Goal: Information Seeking & Learning: Learn about a topic

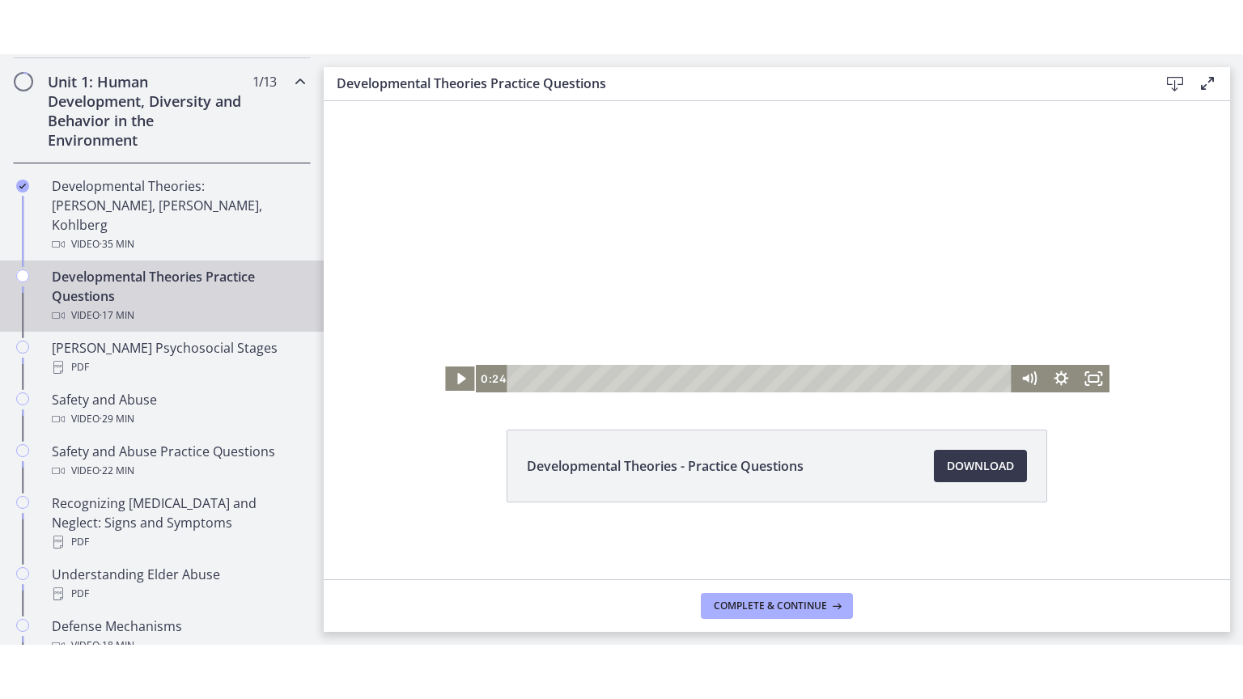
scroll to position [452, 0]
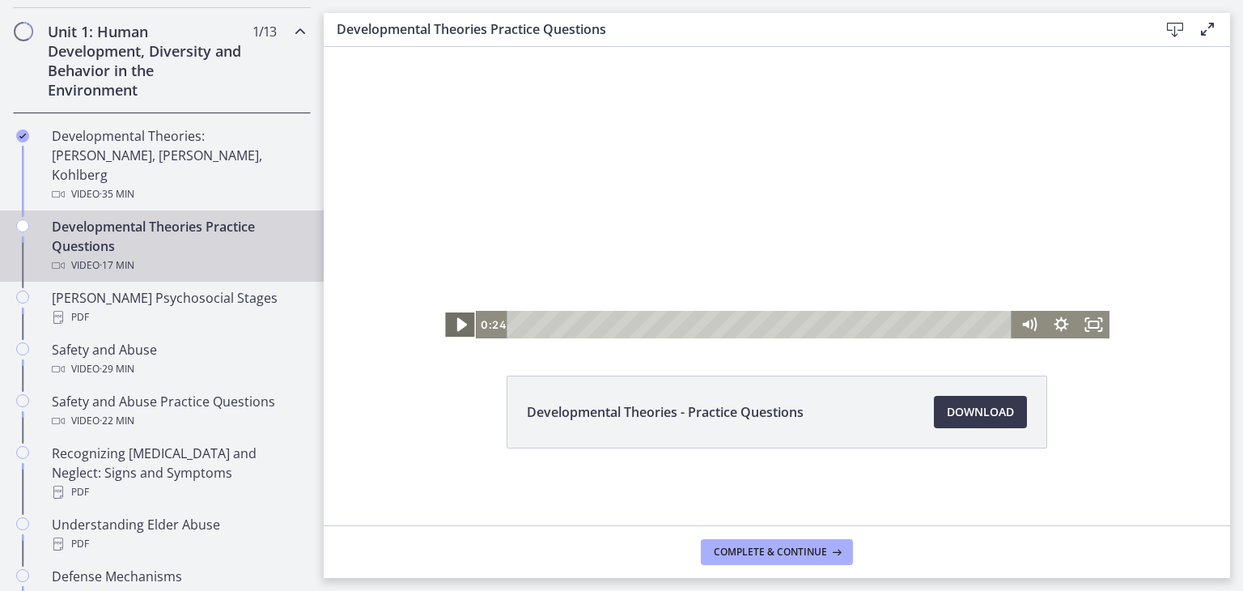
click at [462, 324] on icon "Play Video" at bounding box center [461, 324] width 39 height 33
click at [1091, 321] on icon "Fullscreen" at bounding box center [1093, 325] width 32 height 28
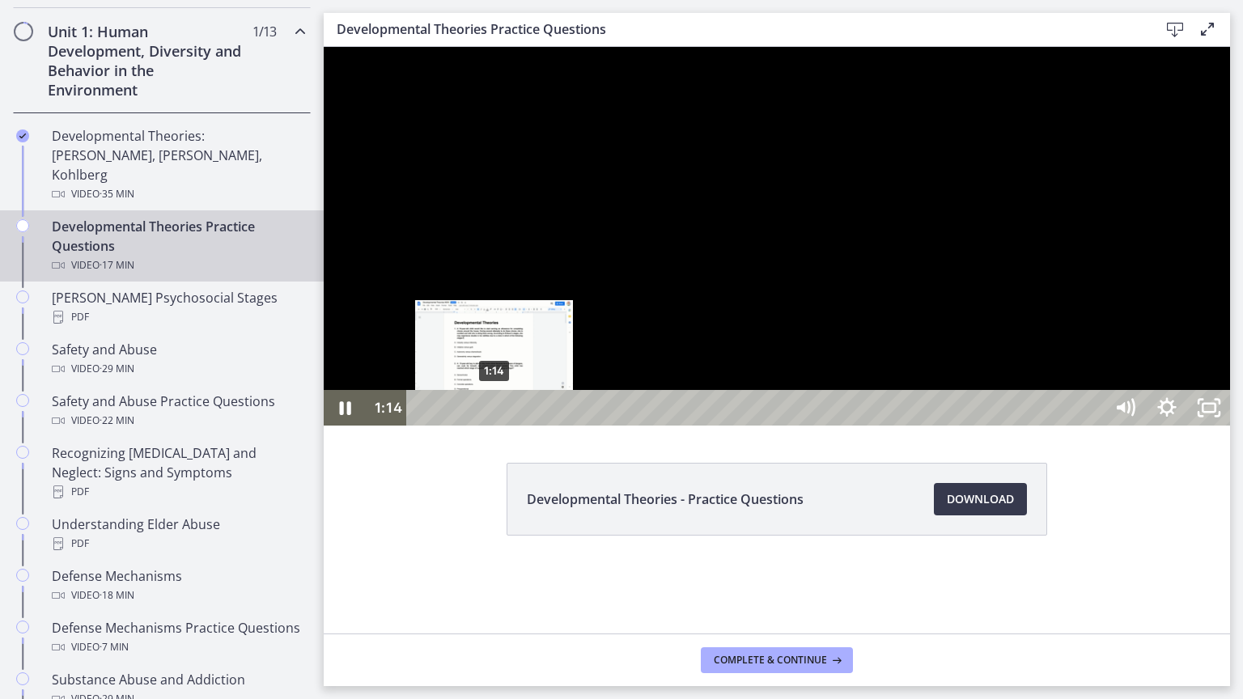
click at [495, 426] on div "1:14" at bounding box center [758, 408] width 672 height 36
click at [512, 426] on div "1:32" at bounding box center [758, 408] width 672 height 36
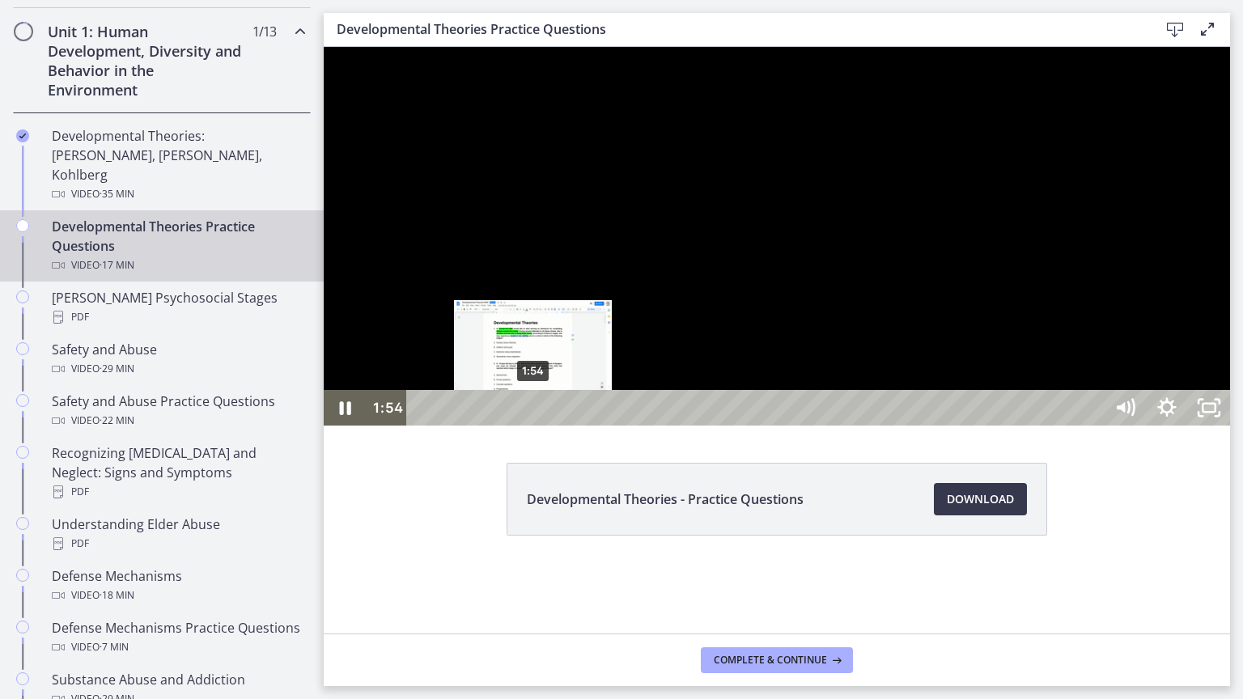
click at [533, 426] on div "1:54" at bounding box center [758, 408] width 672 height 36
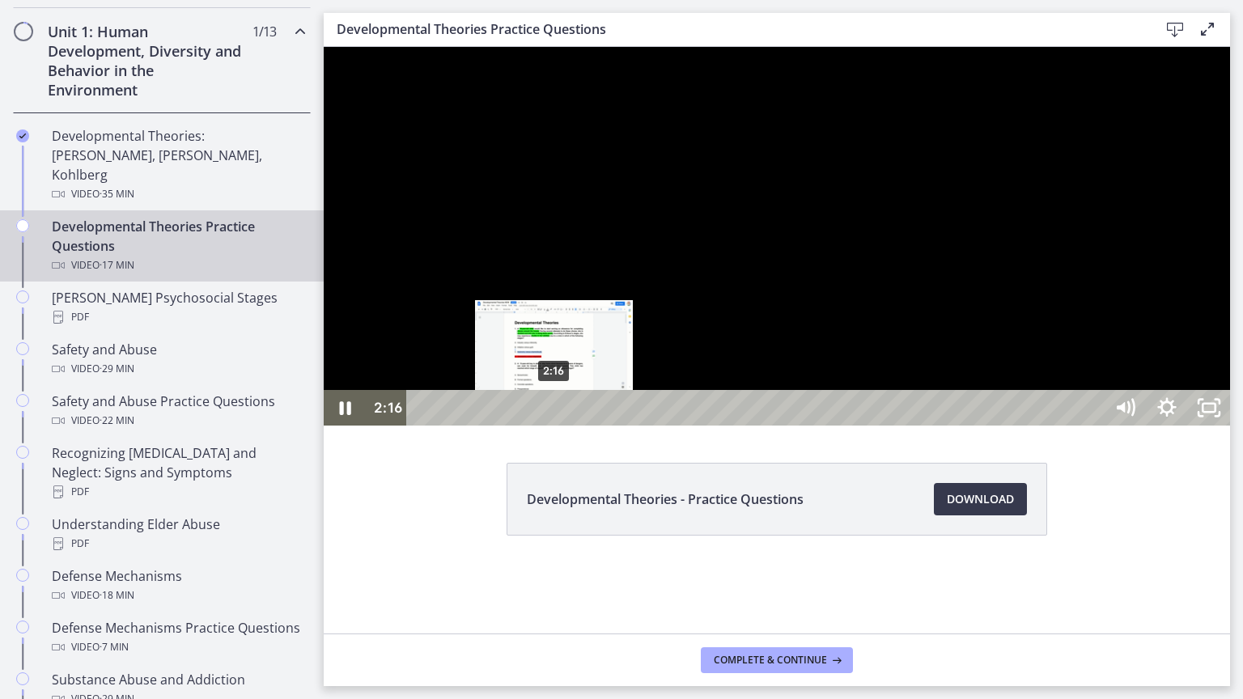
click at [554, 426] on div "2:16" at bounding box center [758, 408] width 672 height 36
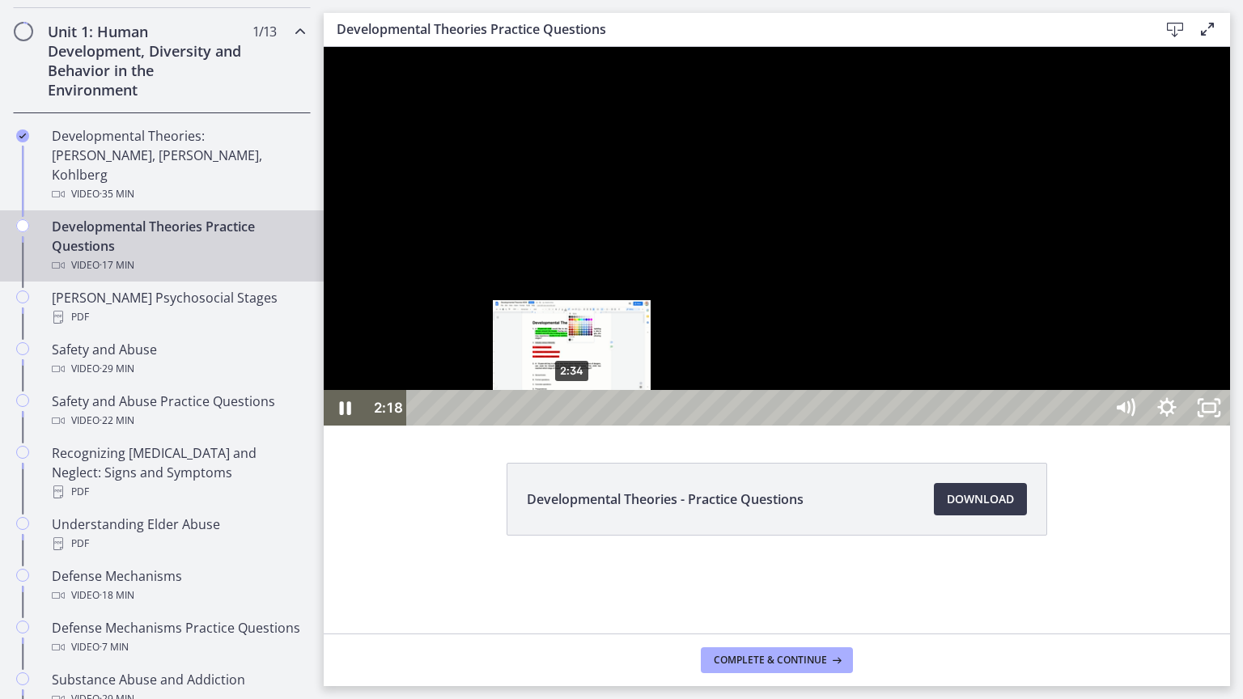
click at [572, 426] on div "2:34" at bounding box center [758, 408] width 672 height 36
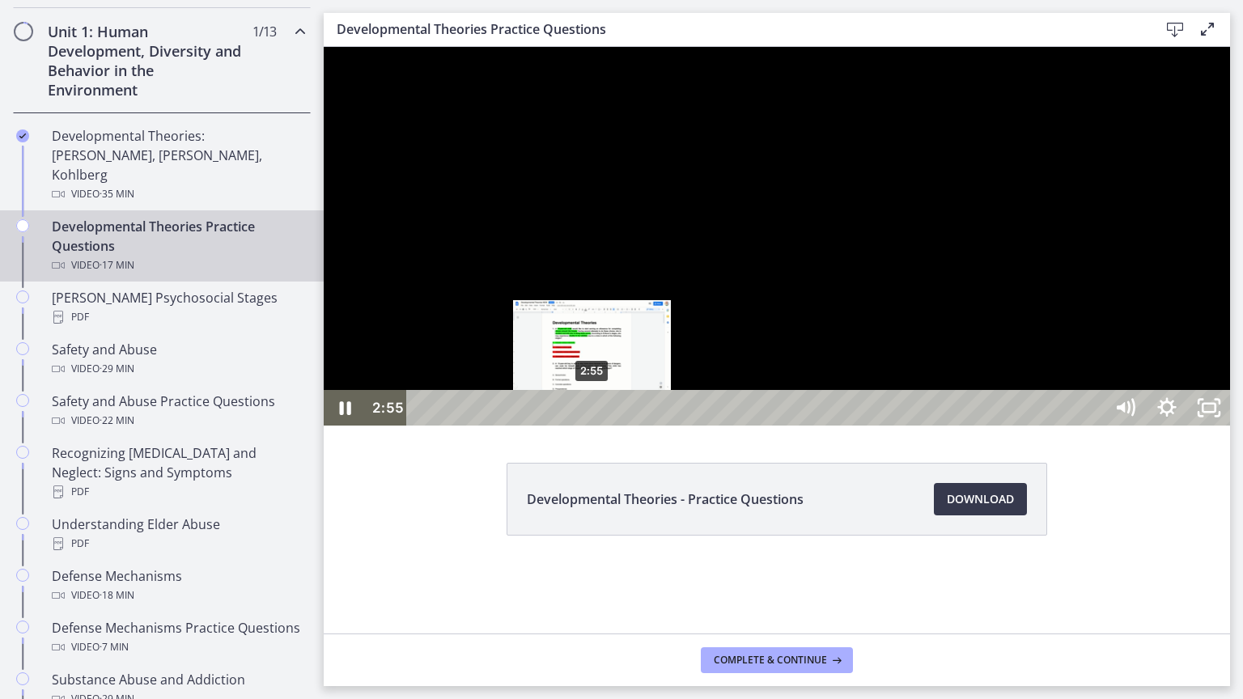
click at [593, 426] on div "2:55" at bounding box center [758, 408] width 672 height 36
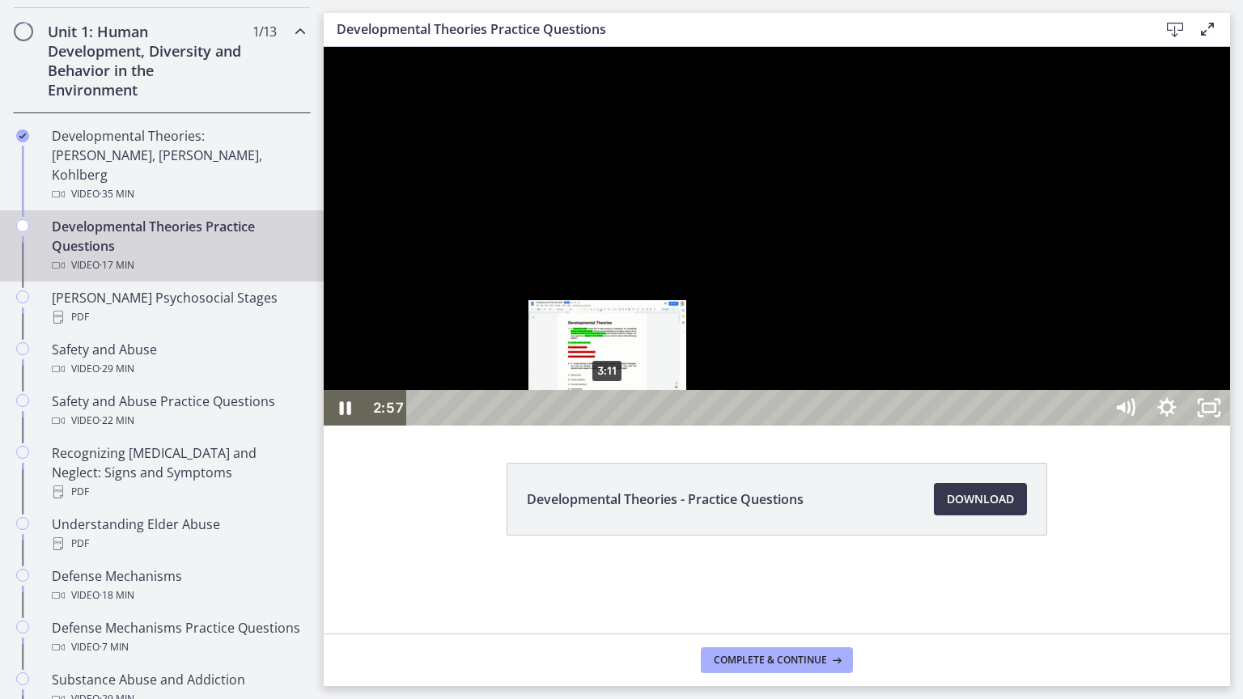
click at [608, 426] on div "3:11" at bounding box center [758, 408] width 672 height 36
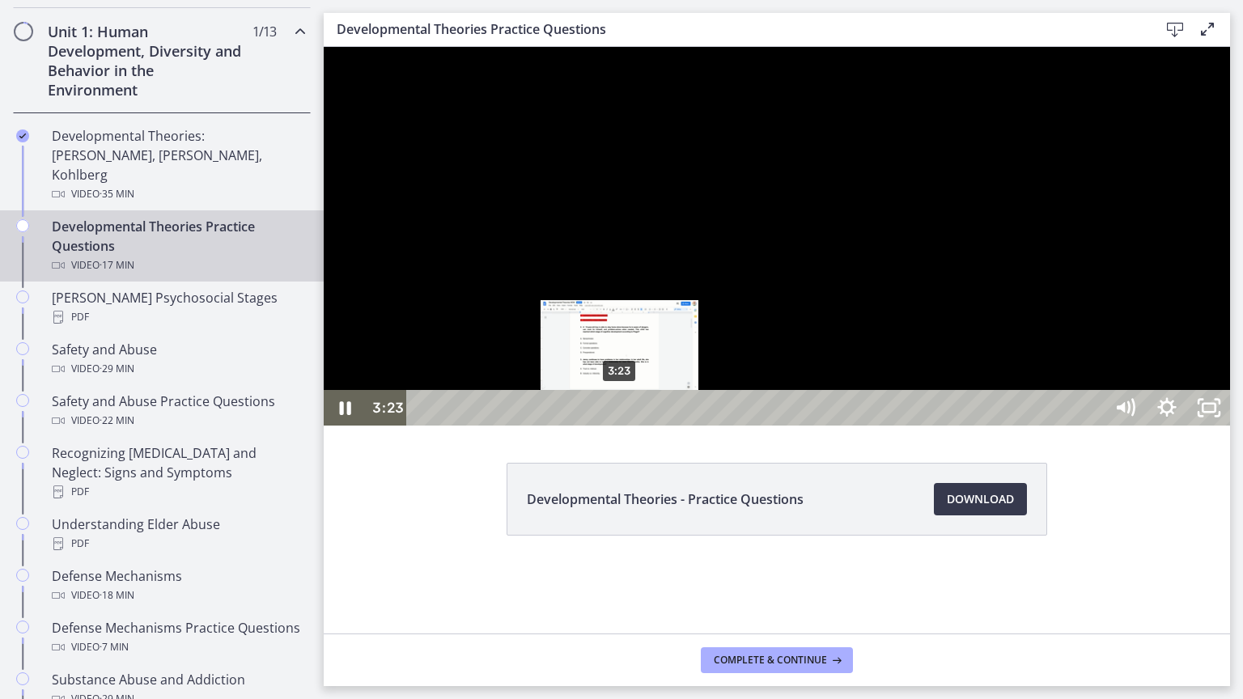
click at [620, 426] on div "3:23" at bounding box center [758, 408] width 672 height 36
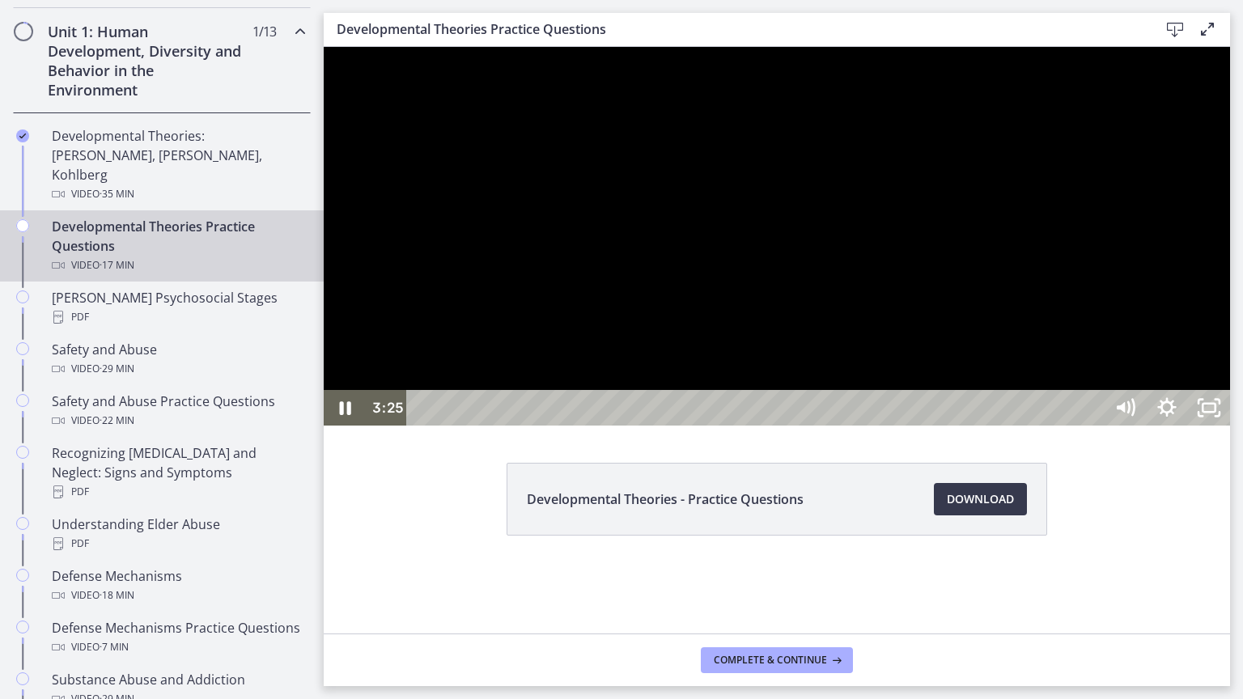
click at [500, 426] on div at bounding box center [777, 236] width 907 height 379
click at [324, 47] on button "Play Video: cbe1jt1t4o1cl02siaug.mp4" at bounding box center [324, 47] width 1 height 1
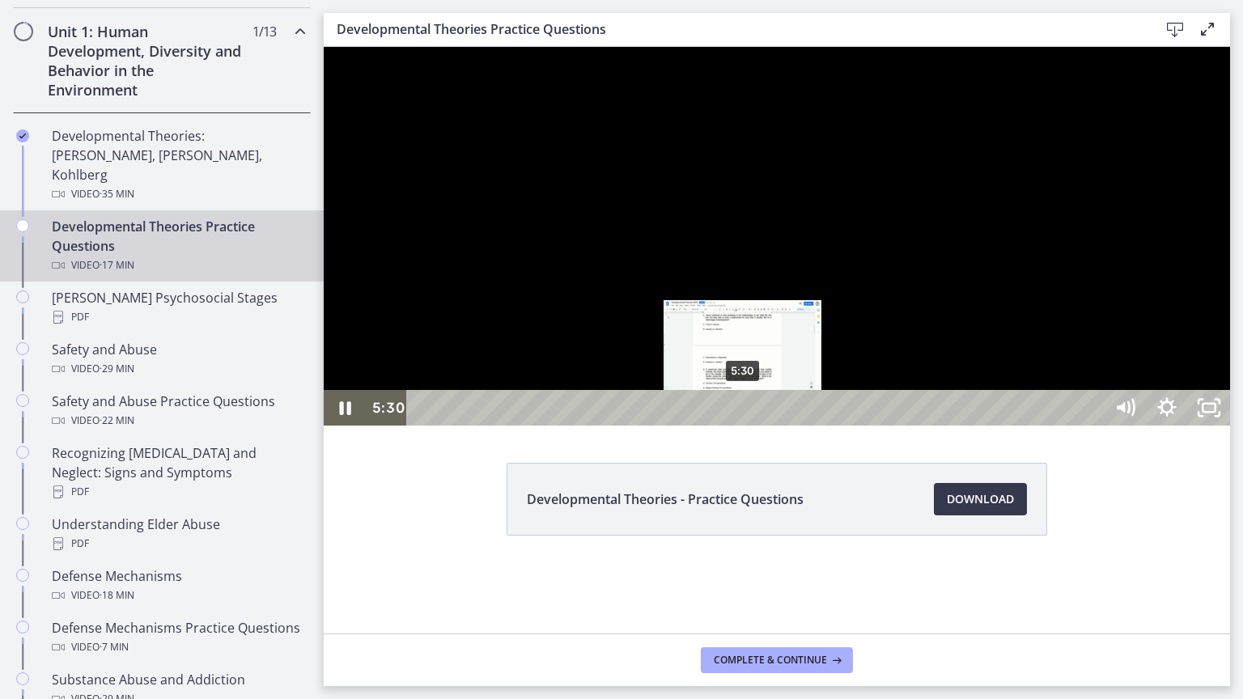
click at [744, 426] on div "5:30" at bounding box center [758, 408] width 672 height 36
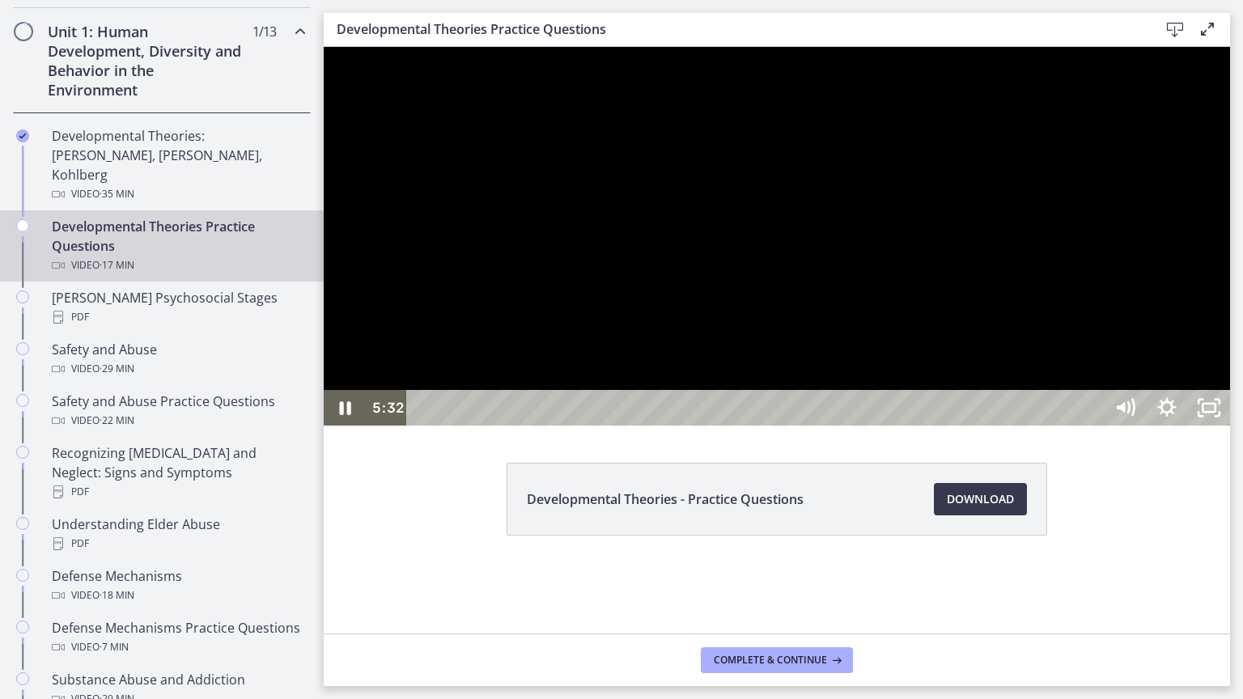
click at [511, 426] on div at bounding box center [777, 236] width 907 height 379
click at [324, 47] on button "Play Video: cbe1jt1t4o1cl02siaug.mp4" at bounding box center [324, 47] width 1 height 1
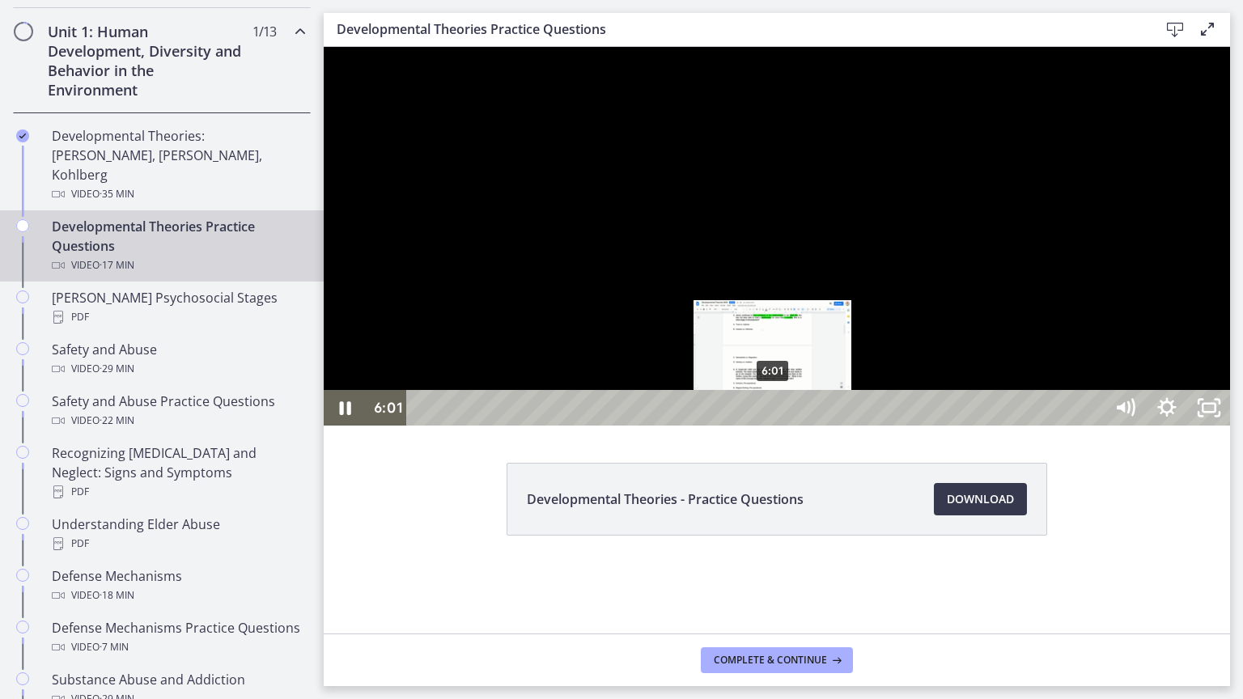
click at [774, 426] on div "6:01" at bounding box center [758, 408] width 672 height 36
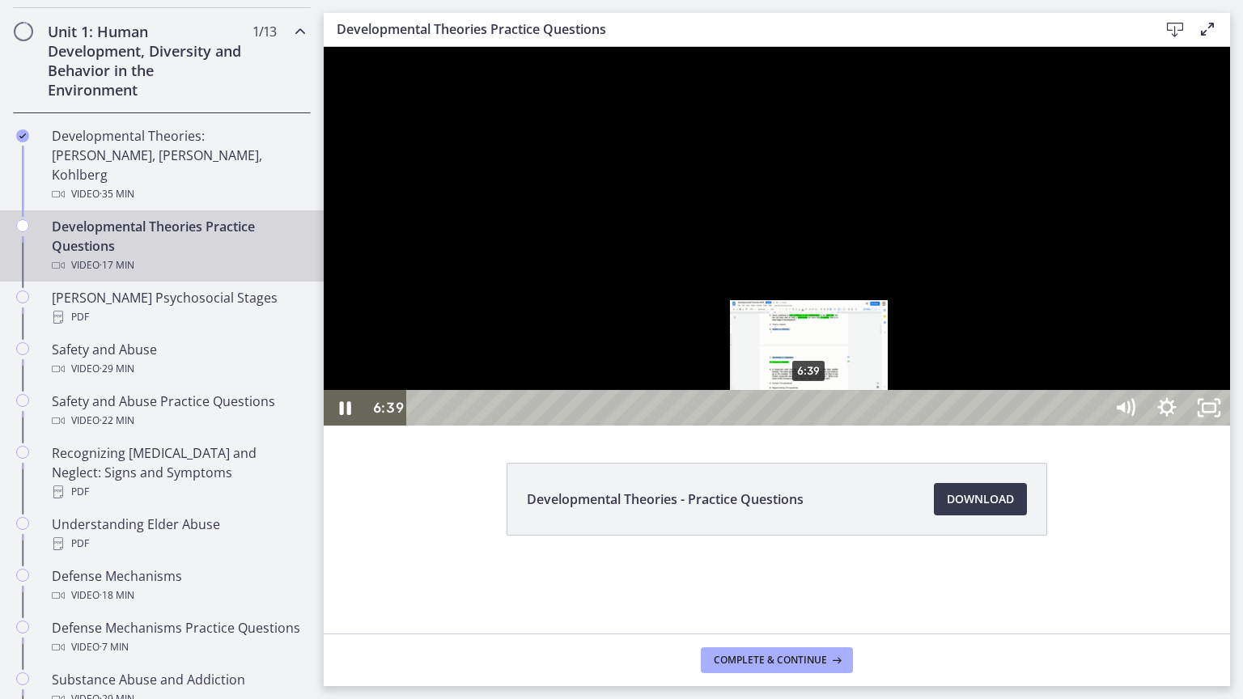
click at [810, 426] on div "6:39" at bounding box center [758, 408] width 672 height 36
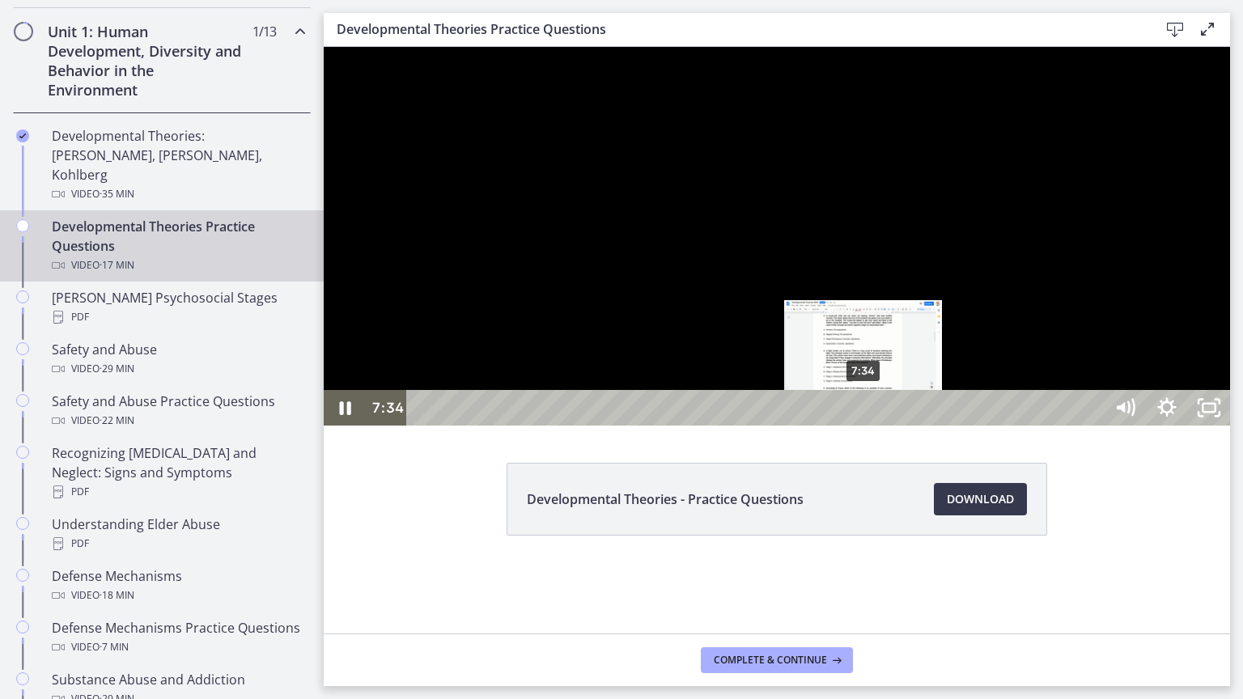
click at [865, 426] on div "7:34" at bounding box center [758, 408] width 672 height 36
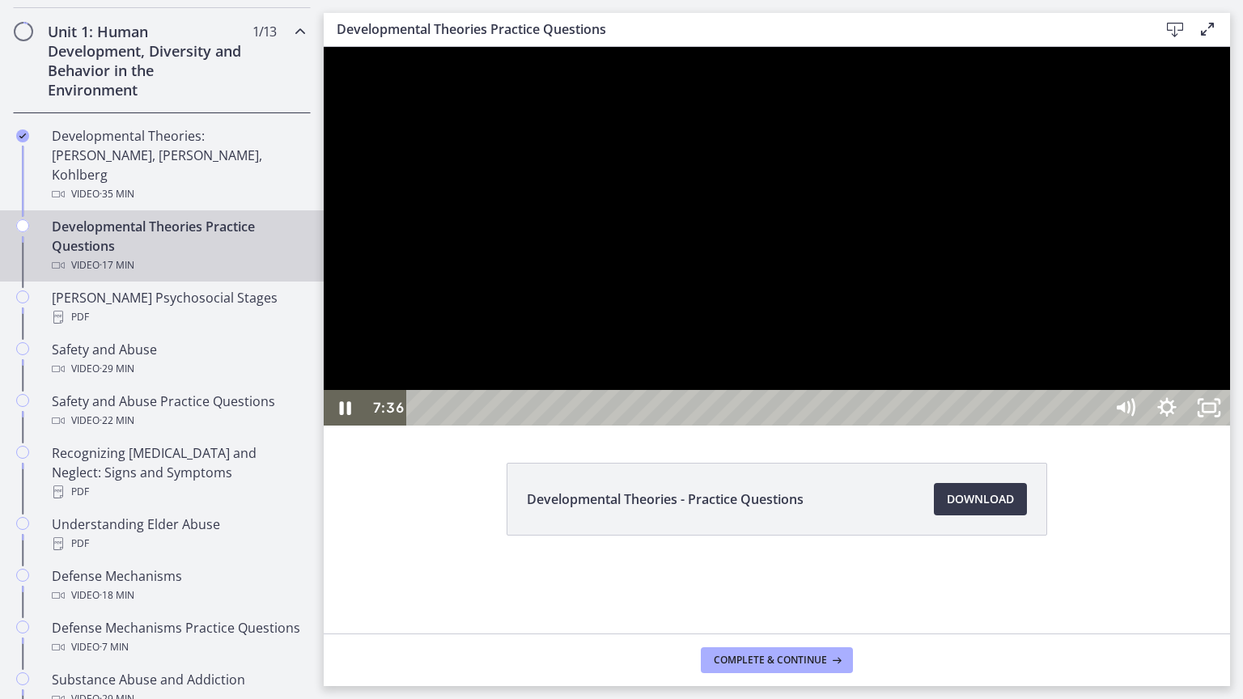
click at [757, 426] on div at bounding box center [777, 236] width 907 height 379
click at [324, 47] on button "Play Video: cbe1jt1t4o1cl02siaug.mp4" at bounding box center [324, 47] width 1 height 1
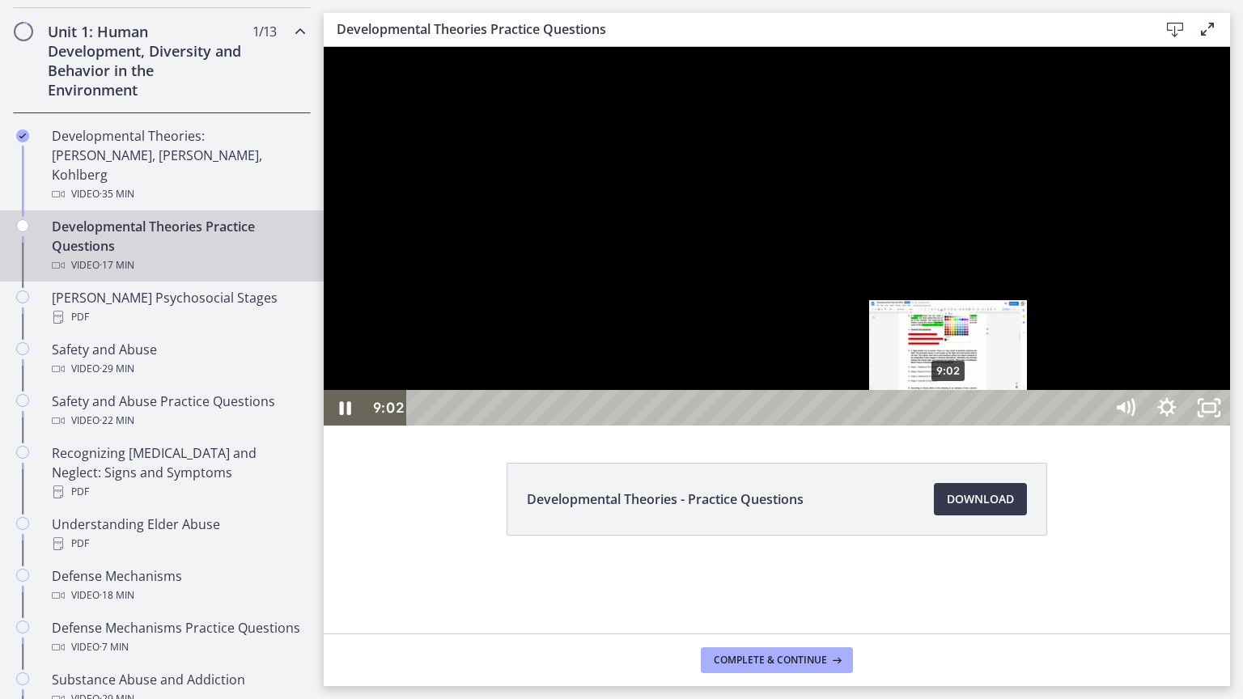
click at [949, 426] on div "9:02" at bounding box center [758, 408] width 672 height 36
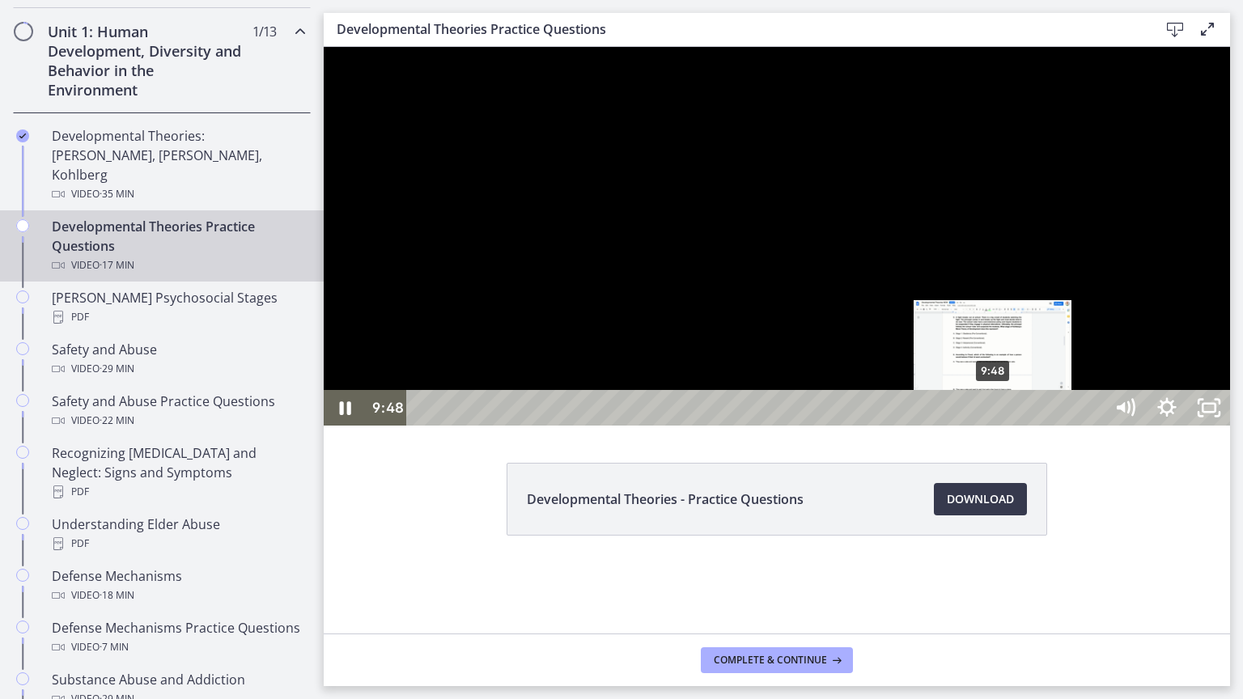
click at [994, 426] on div "9:48" at bounding box center [758, 408] width 672 height 36
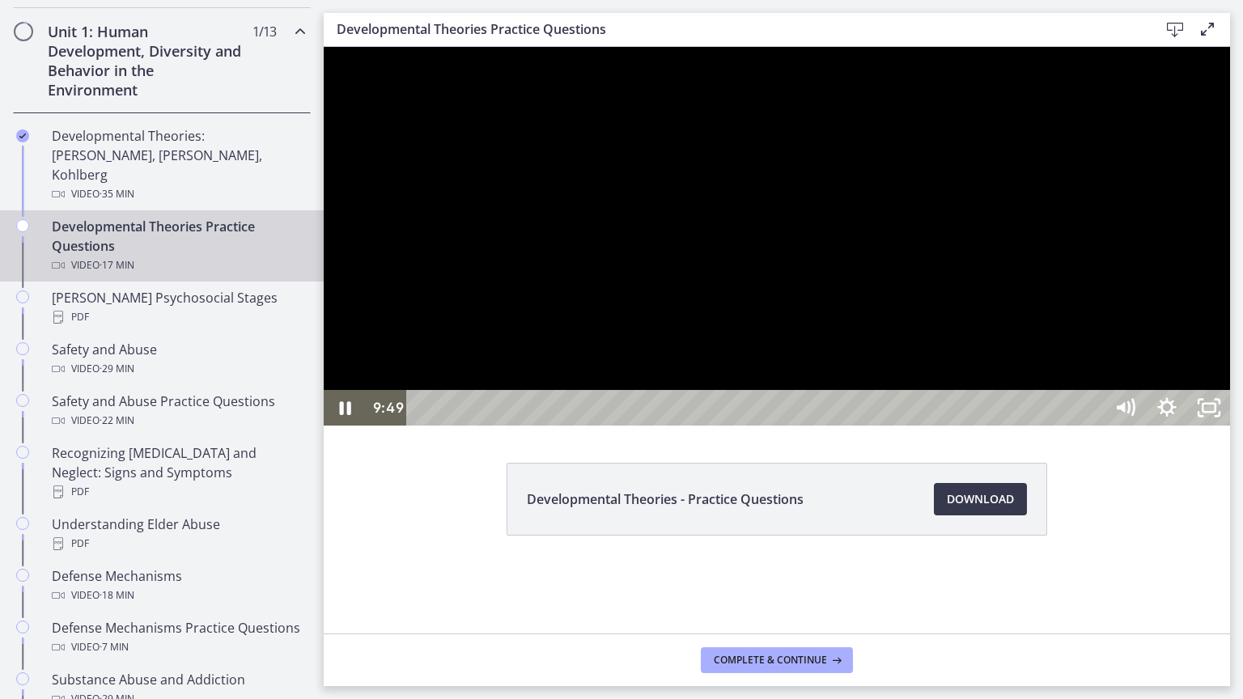
click at [1140, 426] on div at bounding box center [777, 236] width 907 height 379
click at [324, 47] on button "Play Video: cbe1jt1t4o1cl02siaug.mp4" at bounding box center [324, 47] width 1 height 1
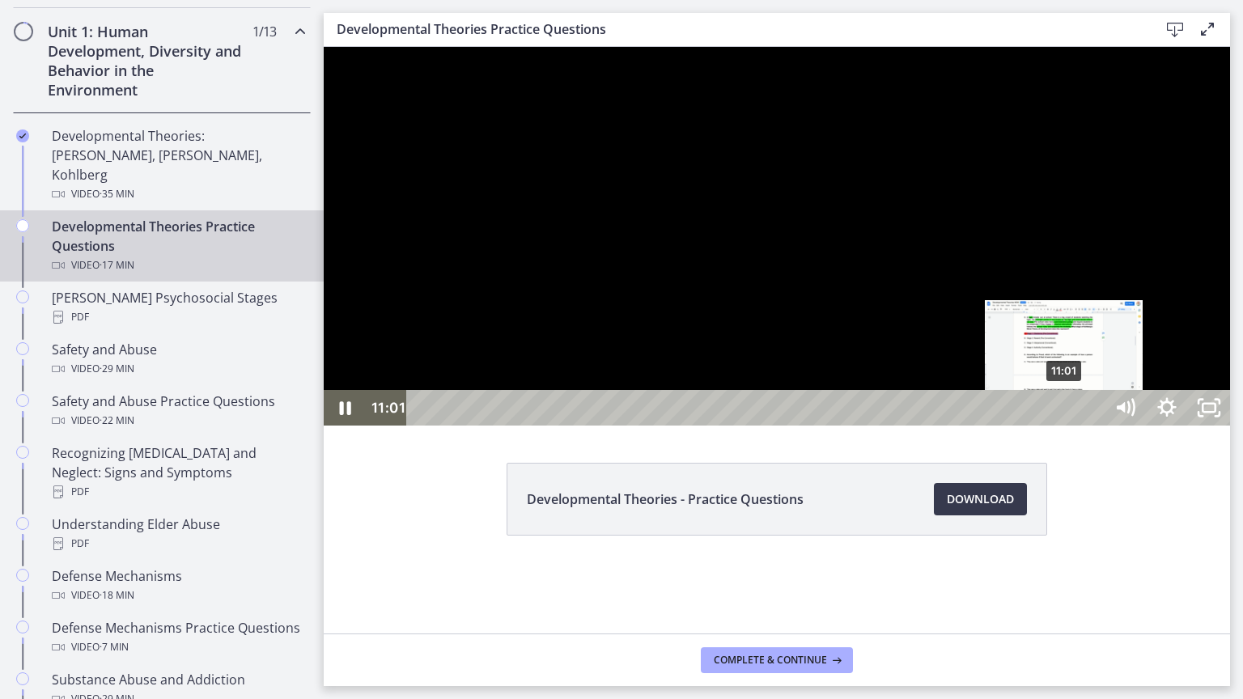
click at [1065, 426] on div "11:01" at bounding box center [758, 408] width 672 height 36
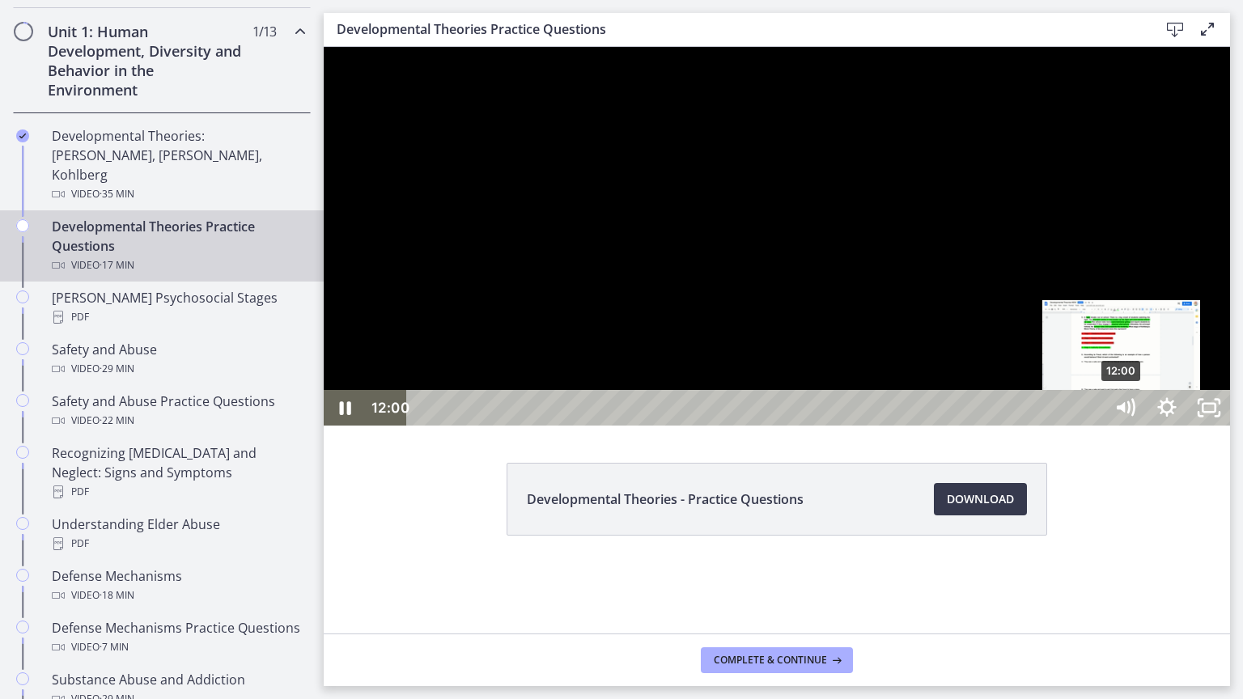
click at [1094, 426] on div "12:00" at bounding box center [758, 408] width 672 height 36
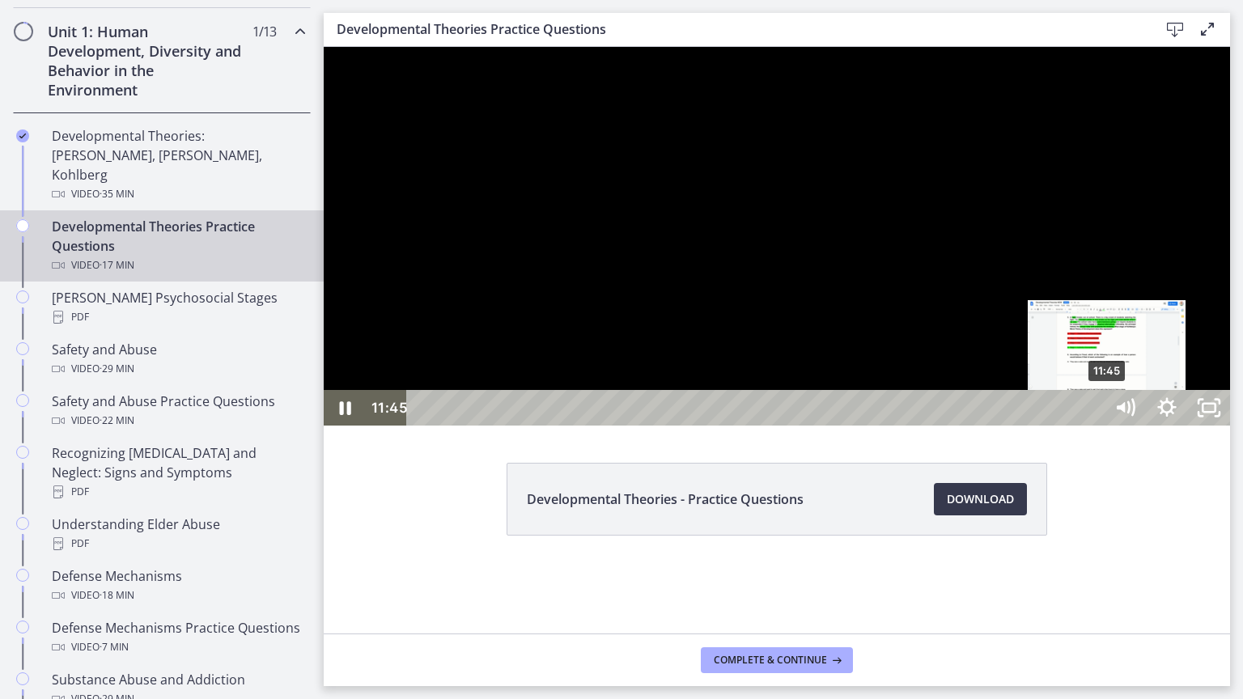
click at [1094, 426] on div "11:45" at bounding box center [758, 408] width 672 height 36
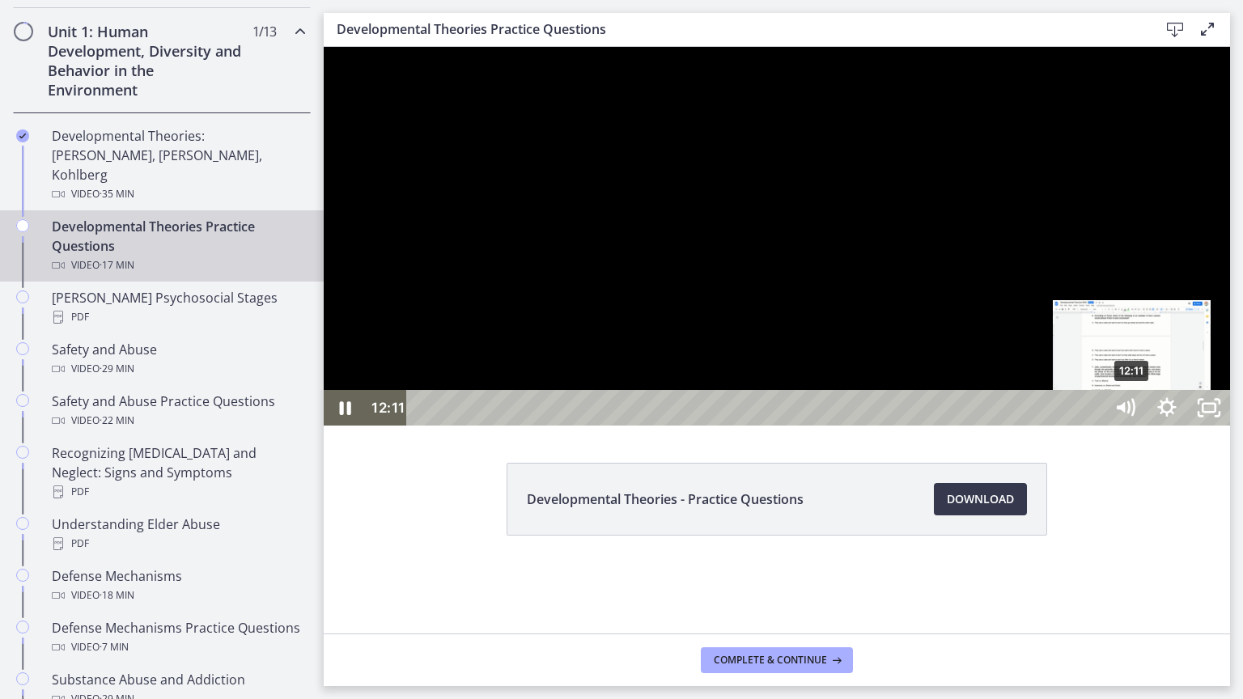
click at [1094, 426] on div "12:11" at bounding box center [758, 408] width 672 height 36
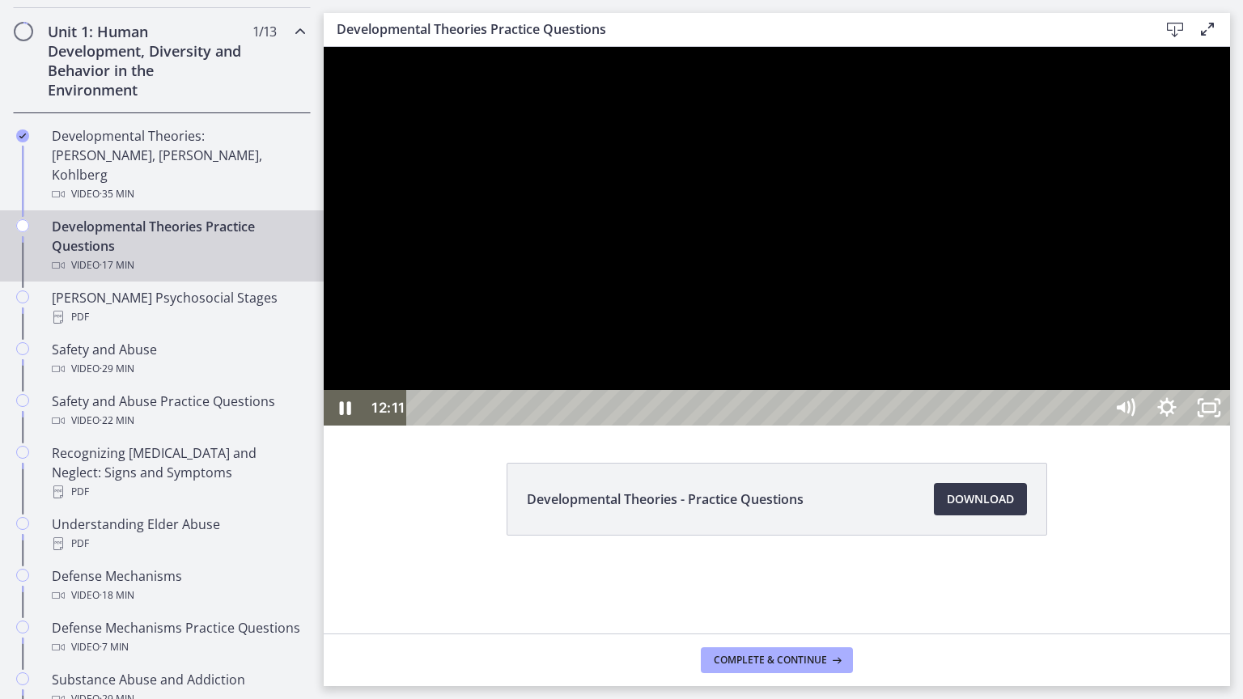
click at [1196, 426] on div at bounding box center [777, 236] width 907 height 379
click at [353, 426] on icon "Play Video" at bounding box center [346, 408] width 42 height 36
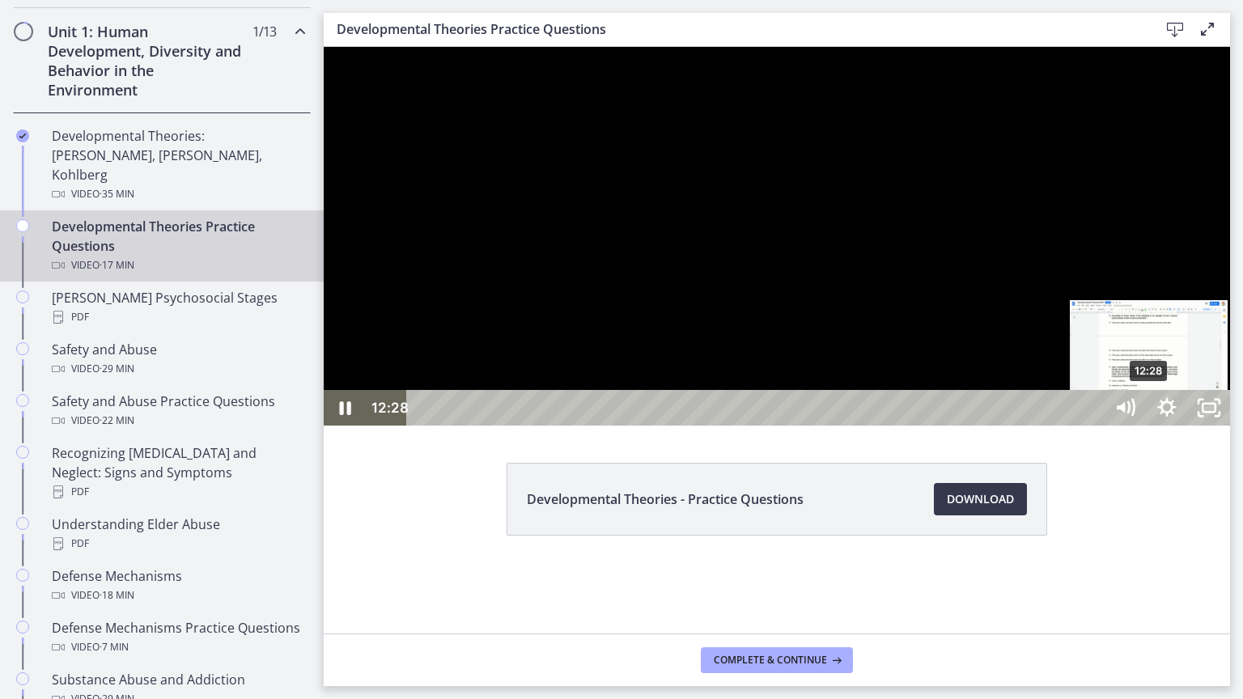
click at [1094, 426] on div "12:28" at bounding box center [758, 408] width 672 height 36
click at [1094, 426] on div "12:45" at bounding box center [758, 408] width 672 height 36
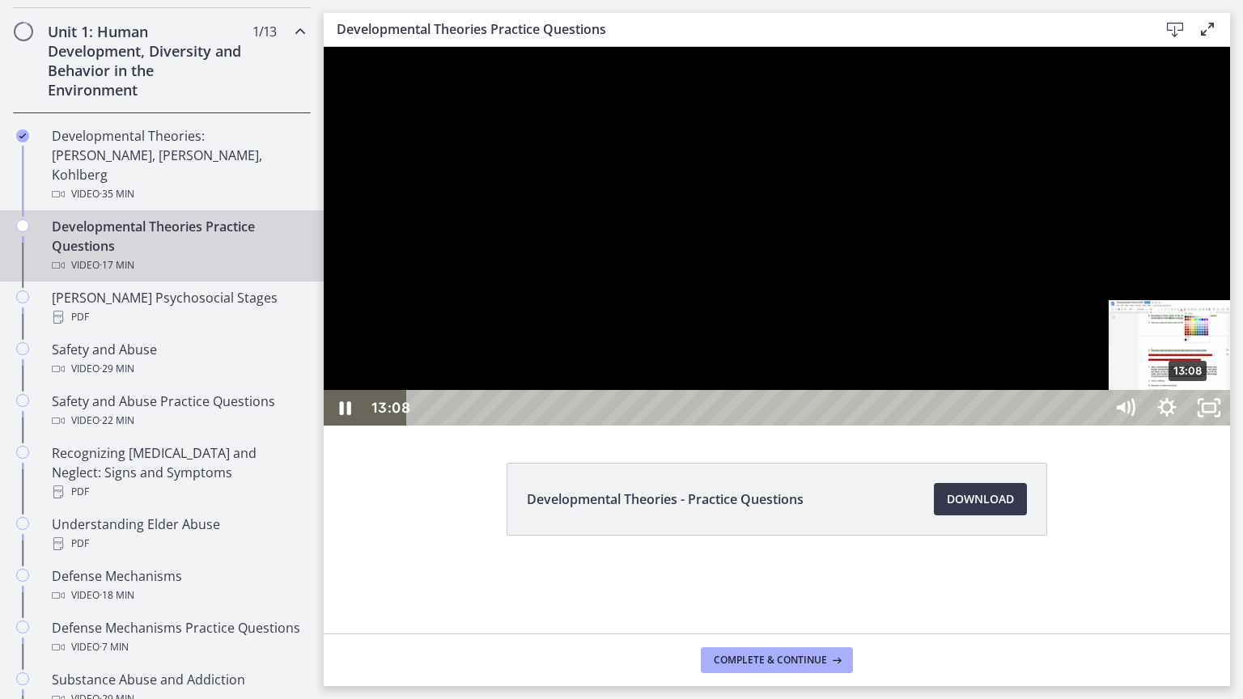
click at [1094, 426] on div "13:08" at bounding box center [758, 408] width 672 height 36
click at [1094, 426] on div "13:36" at bounding box center [758, 408] width 672 height 36
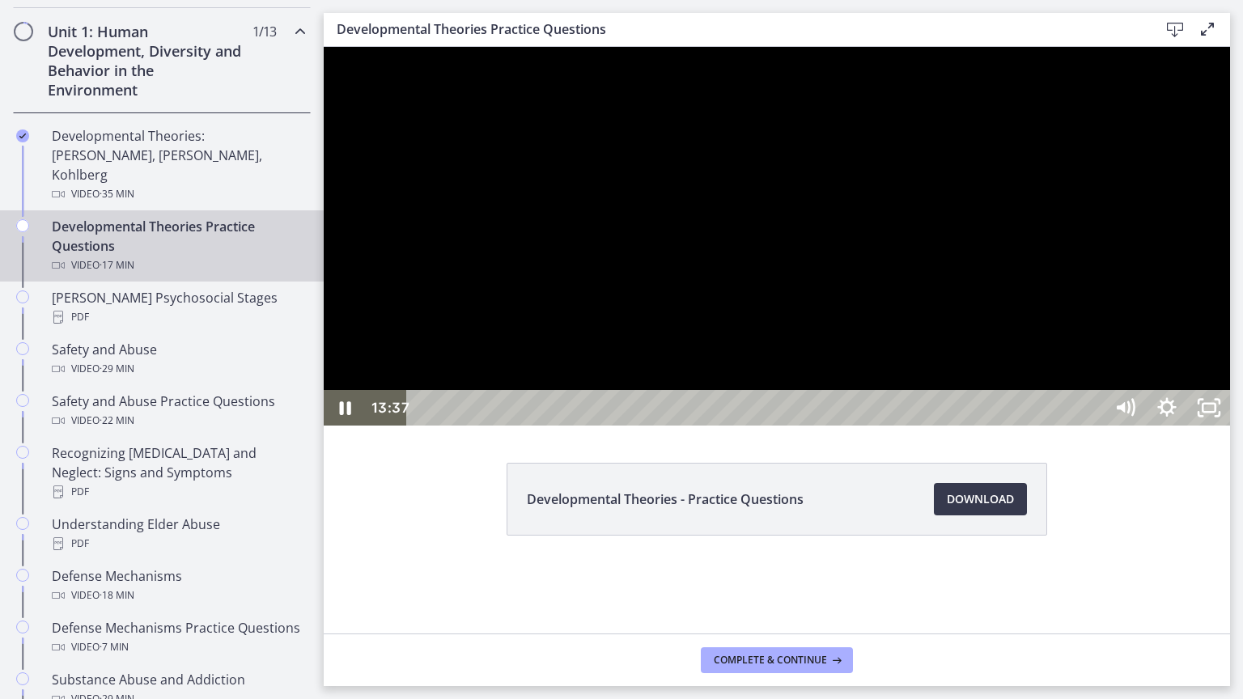
click at [1230, 426] on div at bounding box center [777, 236] width 907 height 379
click at [1094, 426] on div "15:01" at bounding box center [758, 408] width 672 height 36
click at [1230, 426] on div at bounding box center [777, 236] width 907 height 379
click at [1094, 426] on div "15:24" at bounding box center [758, 408] width 672 height 36
click at [1094, 426] on div "15:52" at bounding box center [758, 408] width 672 height 36
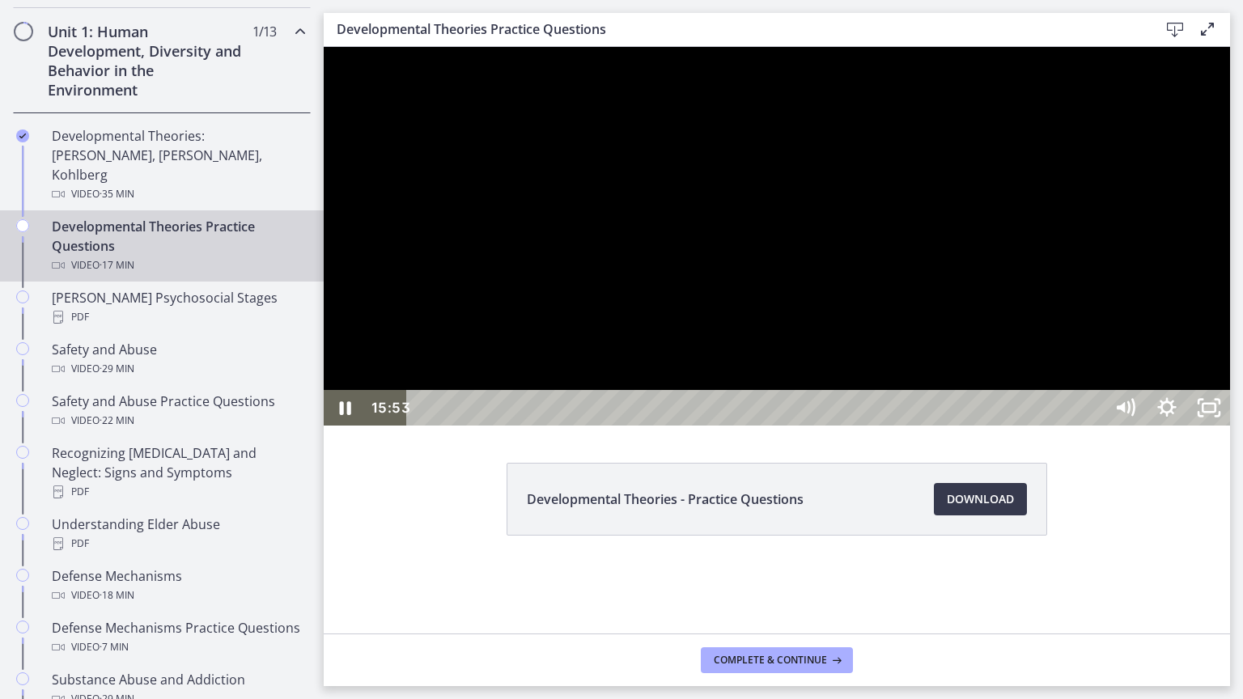
click at [1230, 426] on div at bounding box center [777, 236] width 907 height 379
click at [1217, 426] on div at bounding box center [777, 236] width 907 height 379
click at [1230, 396] on div at bounding box center [777, 236] width 907 height 379
click at [1234, 430] on icon "Unfullscreen" at bounding box center [1209, 408] width 50 height 43
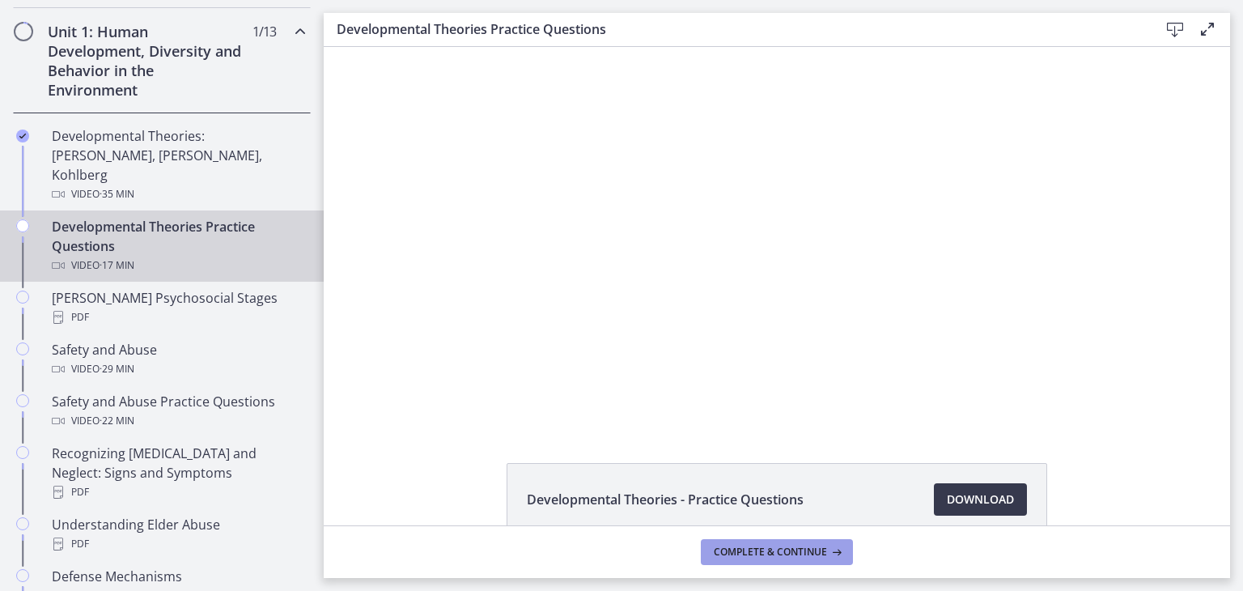
click at [774, 547] on span "Complete & continue" at bounding box center [770, 552] width 113 height 13
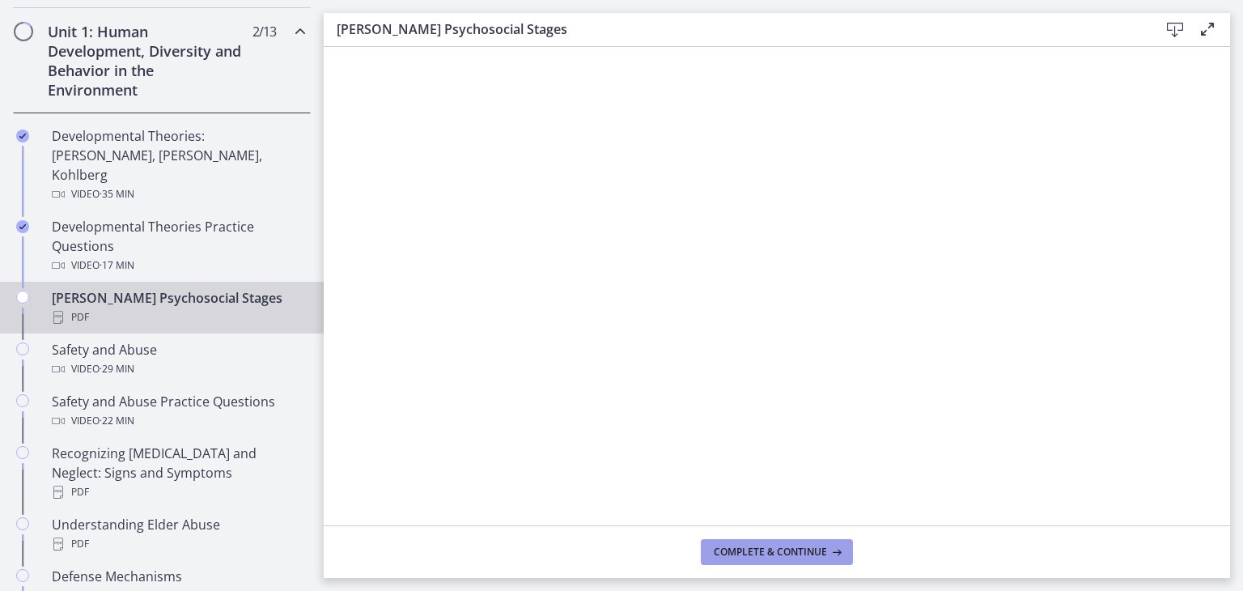
click at [758, 554] on span "Complete & continue" at bounding box center [770, 552] width 113 height 13
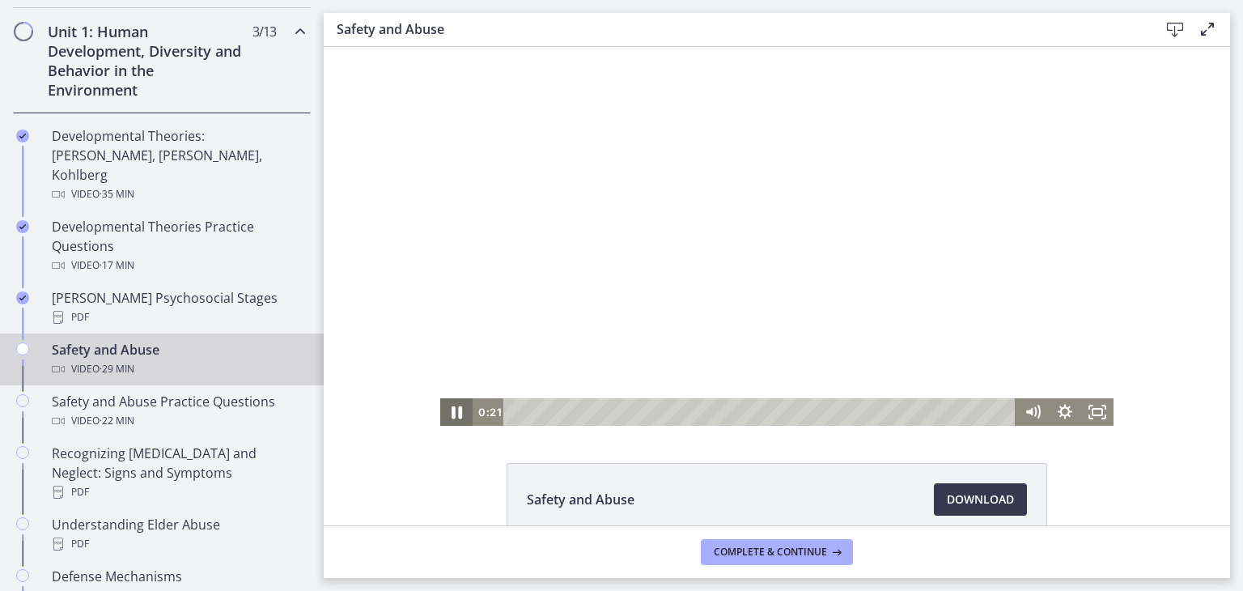
click at [453, 418] on icon "Pause" at bounding box center [457, 412] width 11 height 13
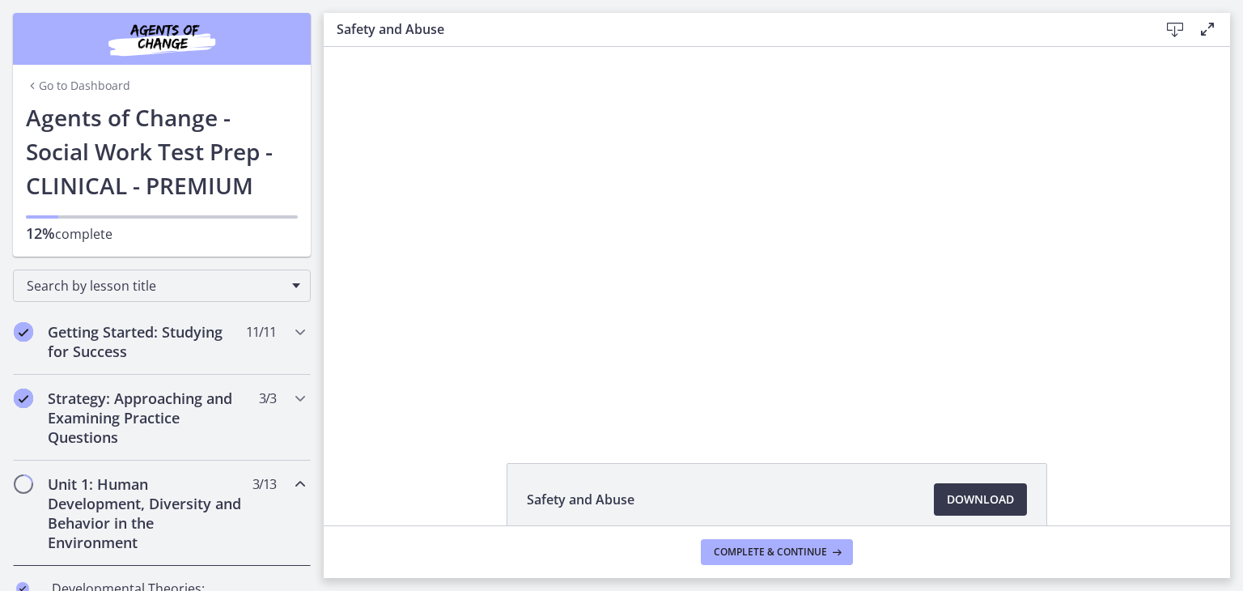
click at [68, 85] on link "Go to Dashboard" at bounding box center [78, 86] width 104 height 16
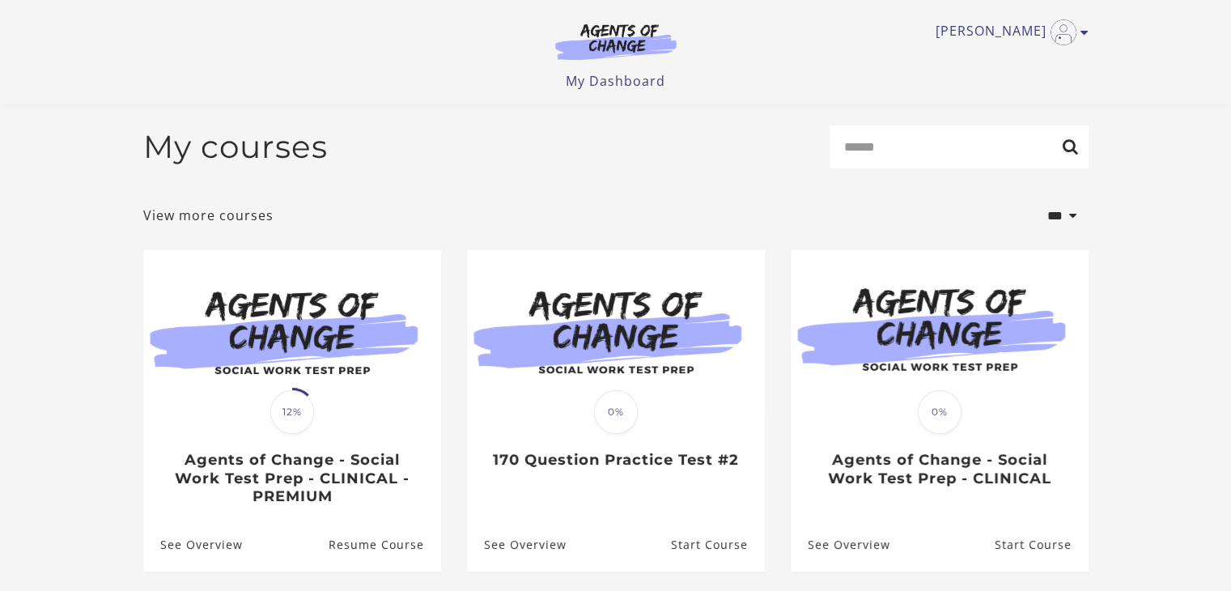
scroll to position [153, 0]
